Goal: Register for event/course

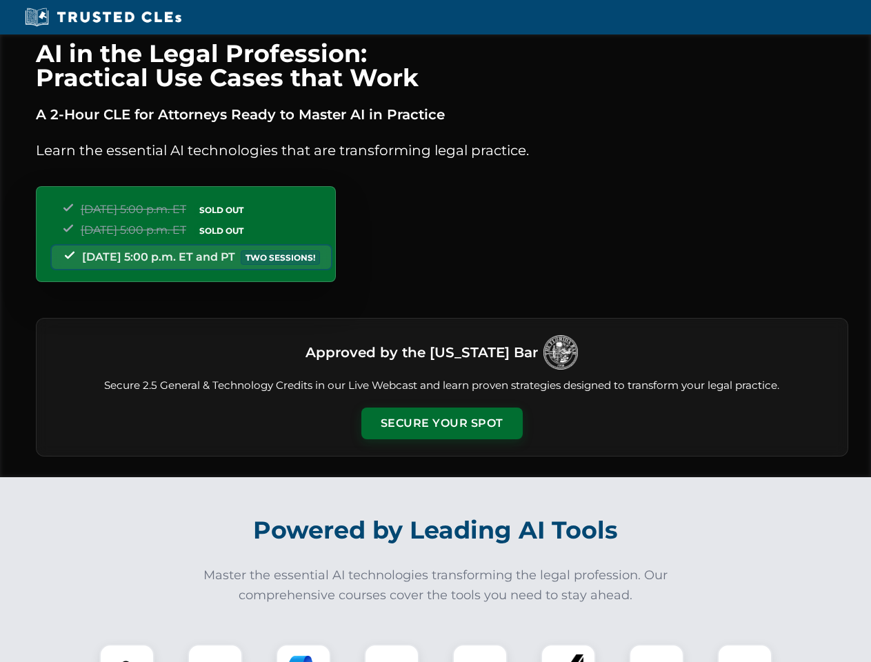
click at [441, 424] on button "Secure Your Spot" at bounding box center [441, 424] width 161 height 32
click at [127, 653] on img at bounding box center [127, 672] width 40 height 40
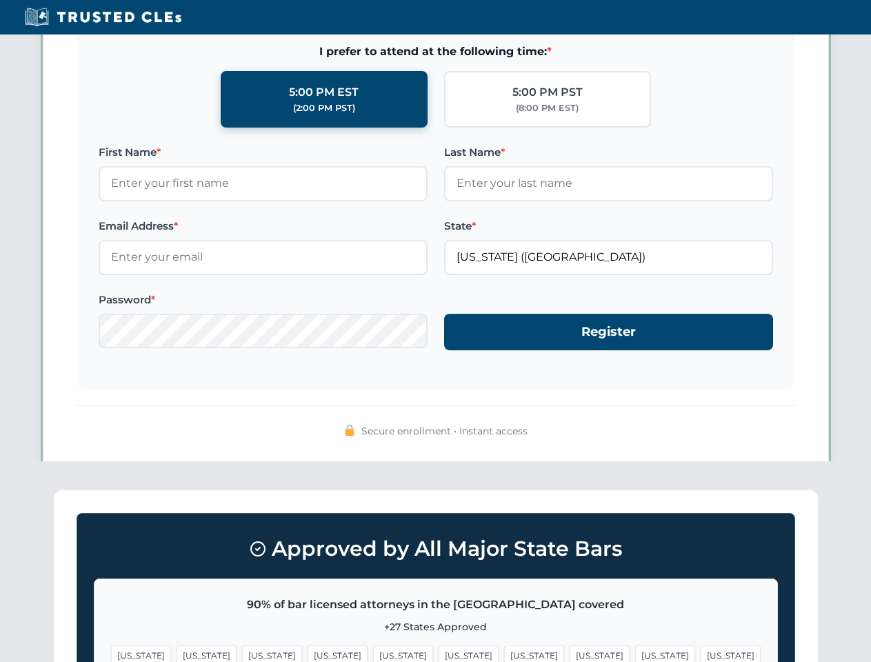
click at [504, 653] on span "[US_STATE]" at bounding box center [534, 656] width 60 height 20
click at [635, 653] on span "[US_STATE]" at bounding box center [665, 656] width 60 height 20
